Goal: Transaction & Acquisition: Purchase product/service

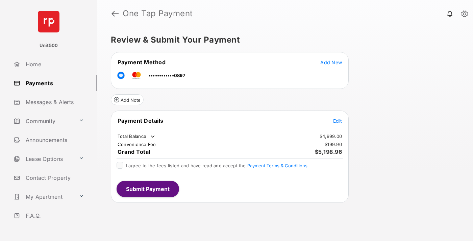
click at [338, 121] on span "Edit" at bounding box center [337, 121] width 9 height 6
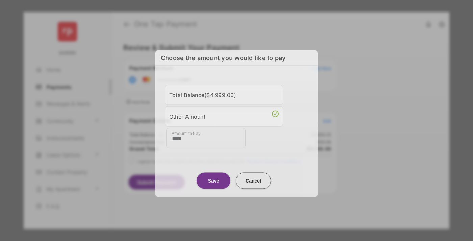
type input "****"
click at [214, 179] on button "Save" at bounding box center [214, 180] width 34 height 16
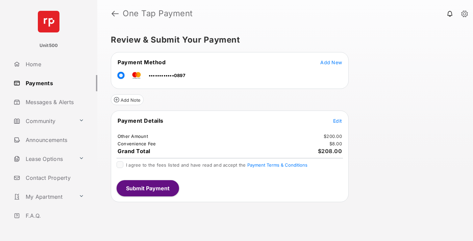
click at [338, 121] on span "Edit" at bounding box center [337, 121] width 9 height 6
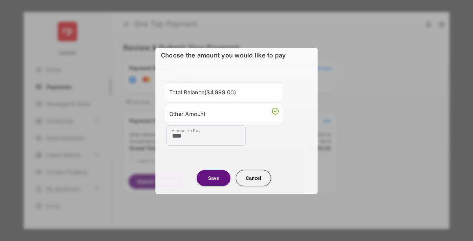
click at [214, 178] on button "Save" at bounding box center [214, 178] width 34 height 16
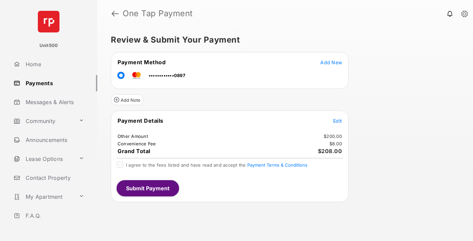
click at [147, 188] on button "Submit Payment" at bounding box center [148, 188] width 63 height 16
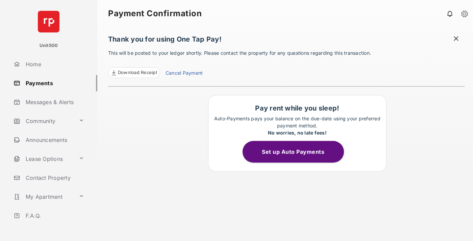
click at [134, 73] on span "Download Receipt" at bounding box center [137, 72] width 39 height 7
click at [457, 39] on span at bounding box center [456, 39] width 7 height 8
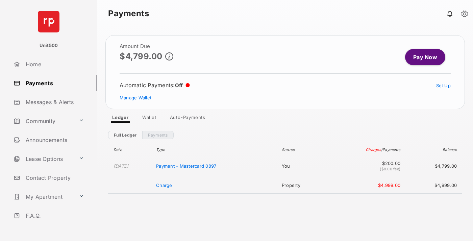
click at [136, 98] on link "Manage Wallet" at bounding box center [136, 97] width 32 height 5
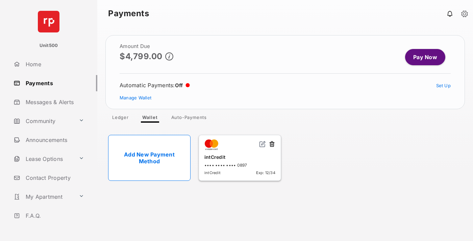
click at [272, 144] on button at bounding box center [272, 145] width 7 height 8
